Goal: Information Seeking & Learning: Check status

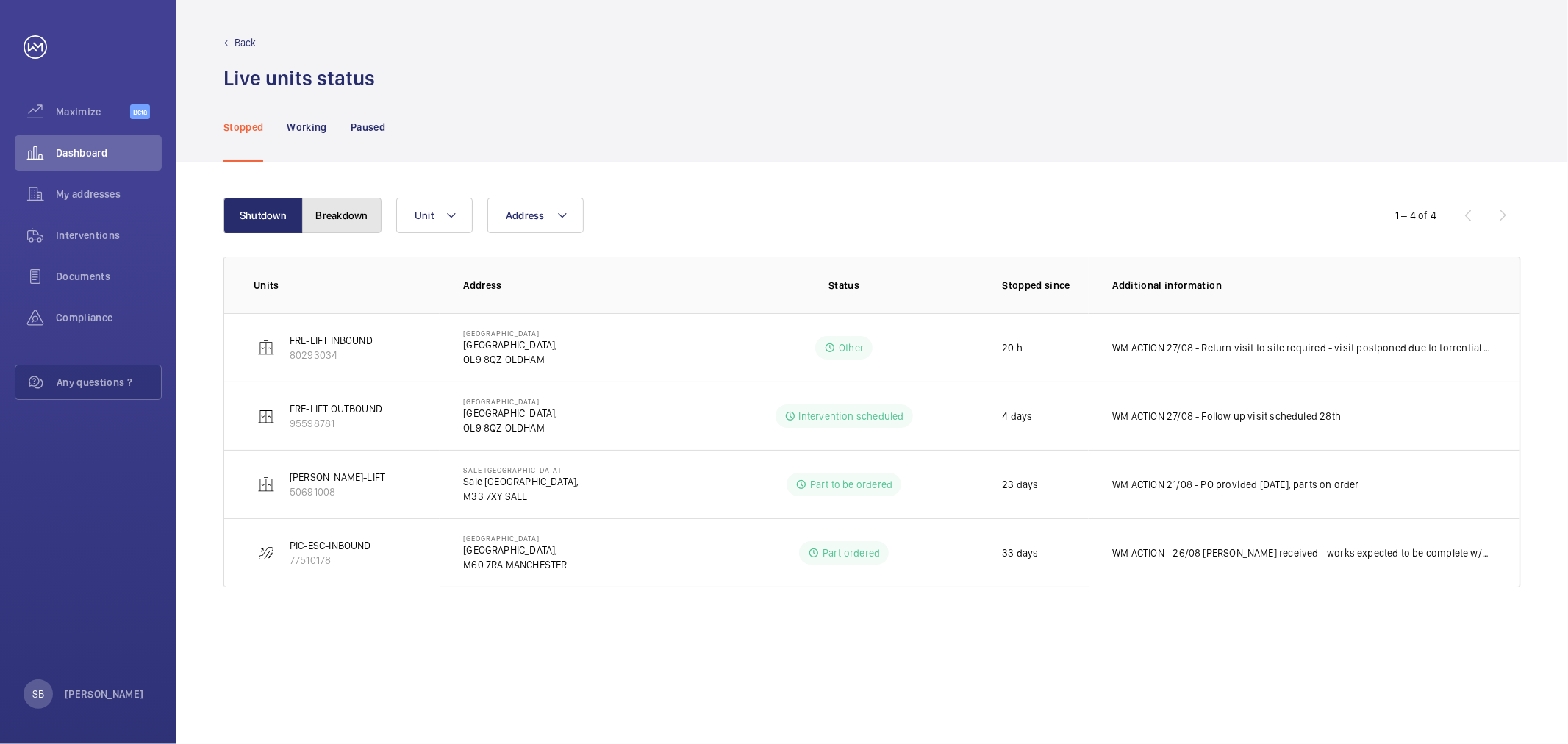
click at [336, 218] on button "Breakdown" at bounding box center [342, 216] width 80 height 35
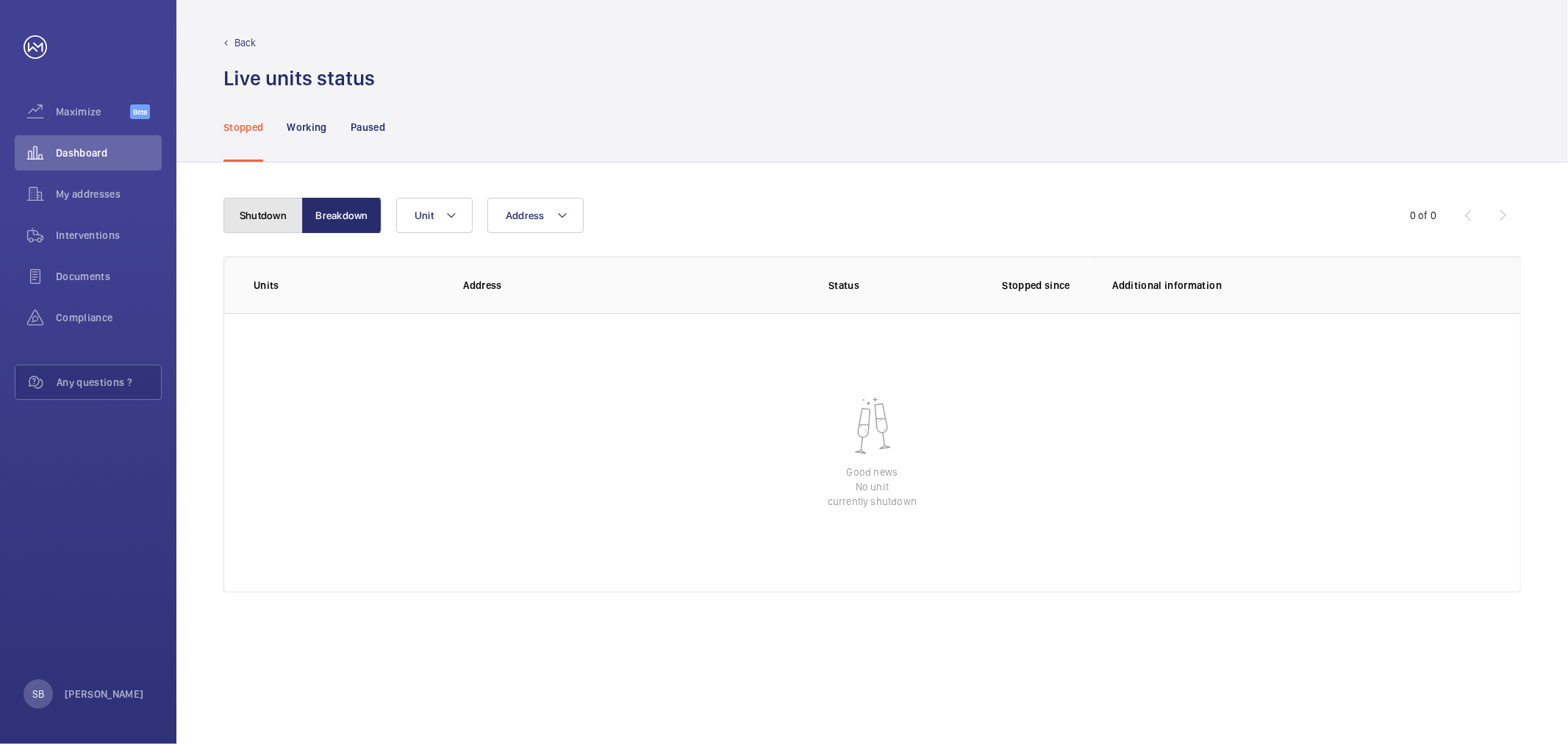
click at [276, 224] on button "Shutdown" at bounding box center [263, 216] width 80 height 35
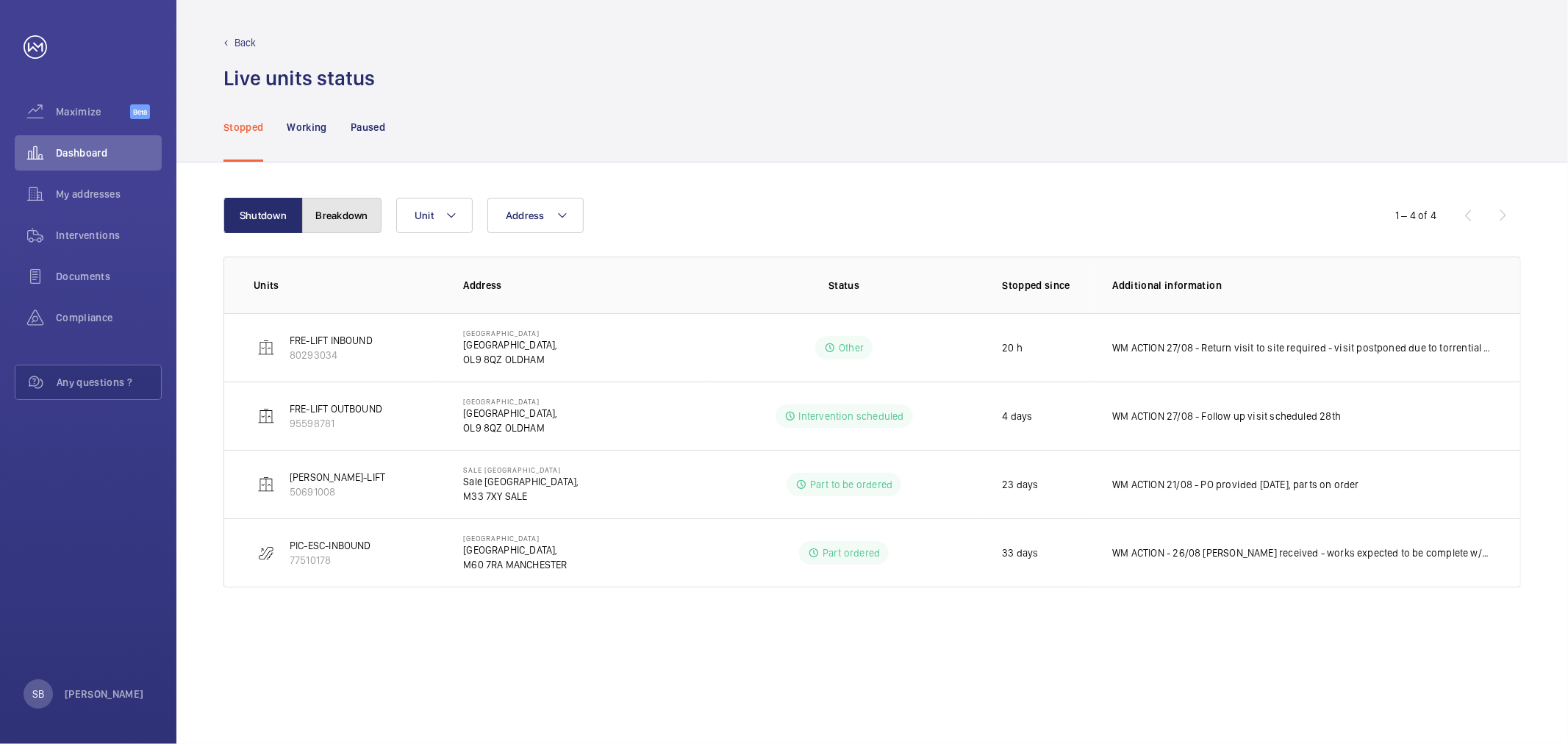
click at [351, 229] on button "Breakdown" at bounding box center [342, 216] width 80 height 35
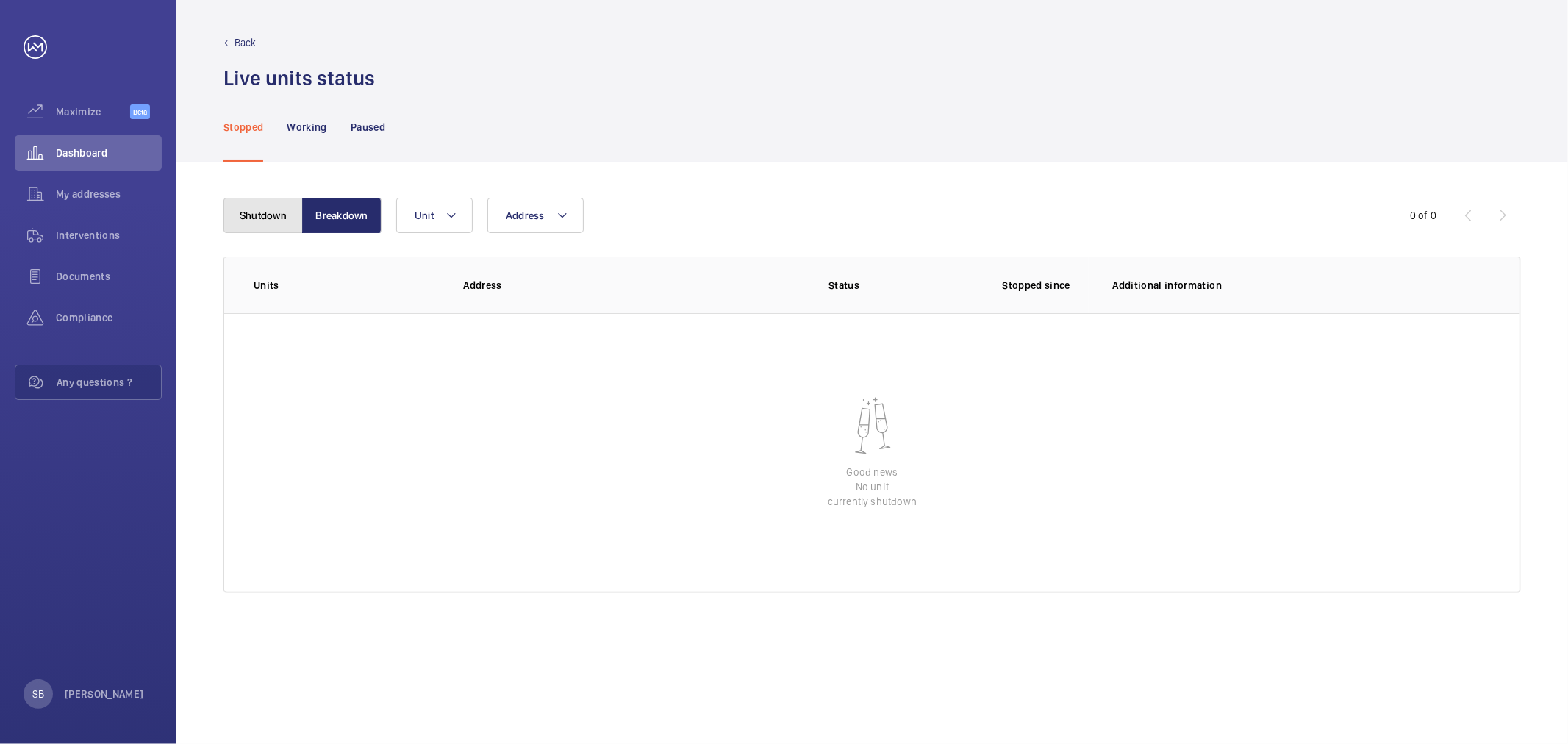
click at [262, 228] on button "Shutdown" at bounding box center [263, 216] width 80 height 35
